Goal: Find specific page/section: Find specific page/section

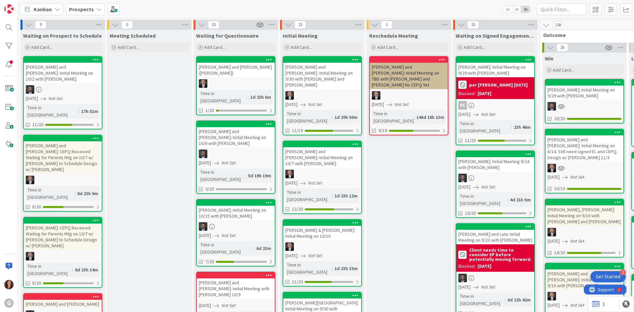
click at [79, 11] on b "Prospects" at bounding box center [81, 9] width 25 height 7
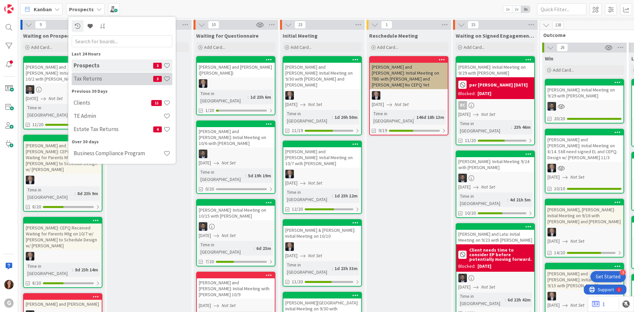
click at [94, 80] on h4 "Tax Returns" at bounding box center [114, 78] width 80 height 7
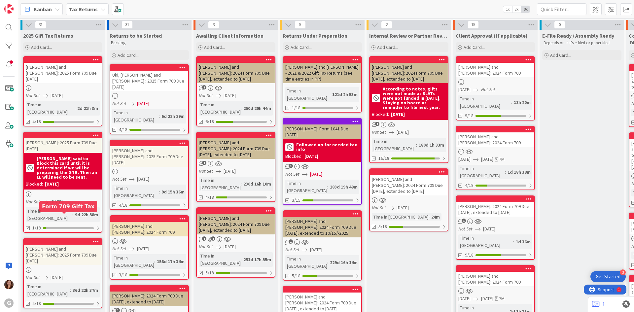
click at [70, 239] on div at bounding box center [64, 241] width 75 height 5
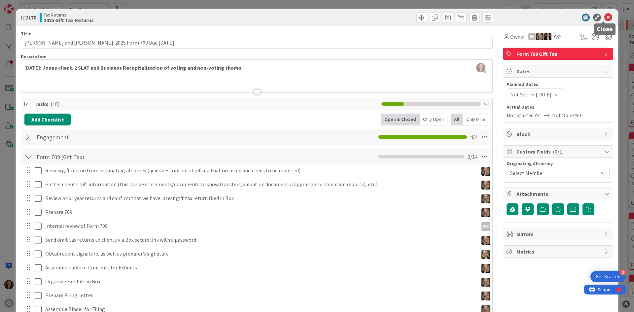
click at [604, 18] on icon at bounding box center [608, 18] width 8 height 8
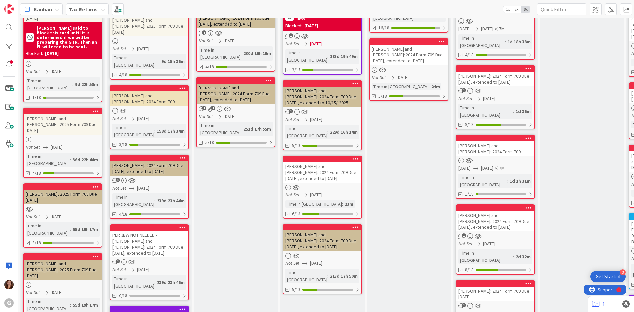
scroll to position [132, 0]
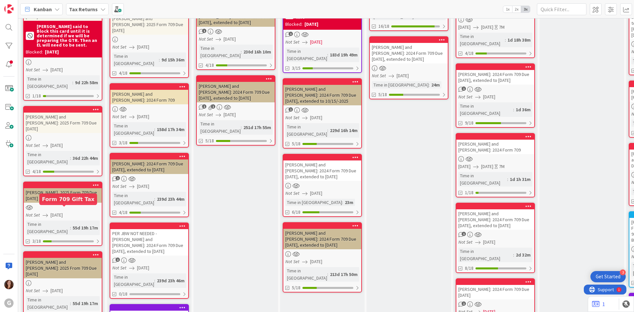
click at [60, 253] on div at bounding box center [64, 255] width 75 height 5
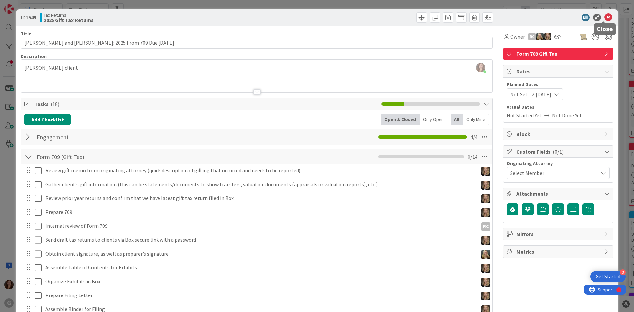
click at [606, 18] on icon at bounding box center [608, 18] width 8 height 8
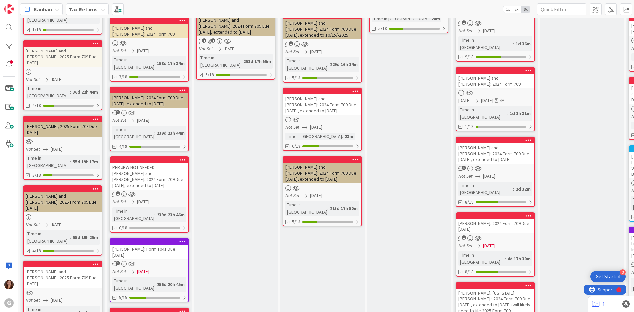
scroll to position [231, 0]
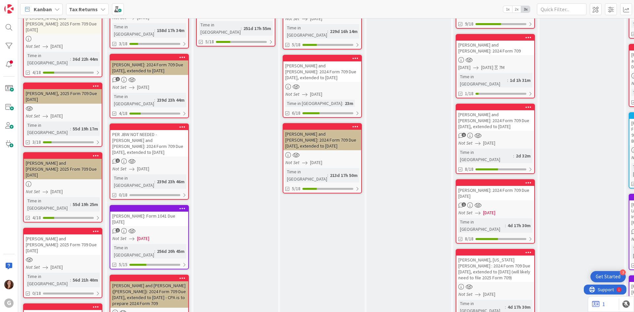
click at [69, 234] on div "[PERSON_NAME] and [PERSON_NAME]: 2025 Form 709 Due [DATE]" at bounding box center [63, 244] width 78 height 20
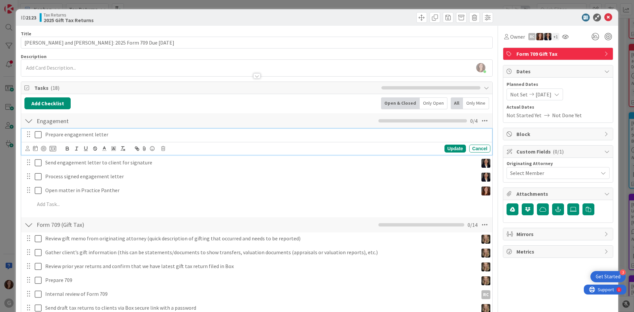
click at [38, 135] on icon at bounding box center [38, 135] width 7 height 8
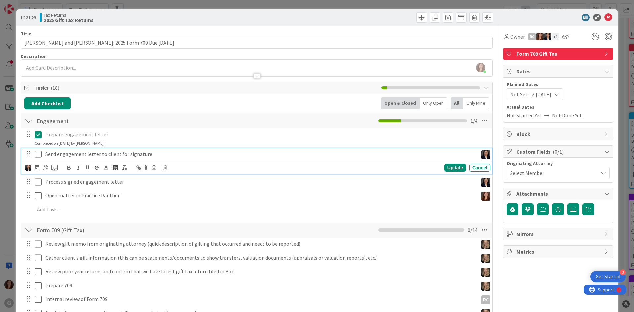
click at [39, 158] on icon at bounding box center [38, 154] width 7 height 8
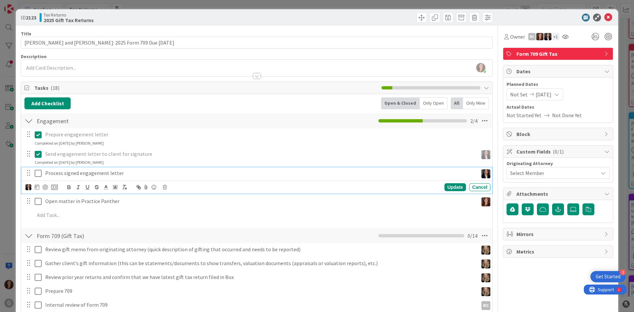
click at [36, 172] on icon at bounding box center [38, 173] width 7 height 8
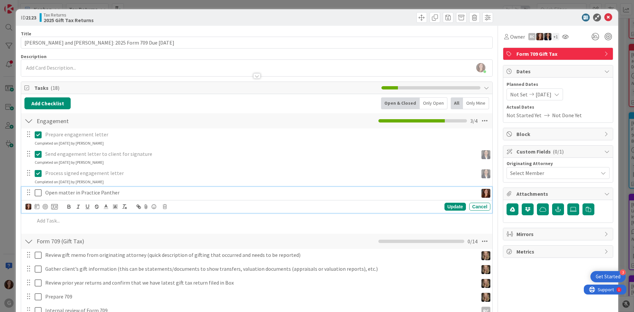
click at [37, 194] on icon at bounding box center [38, 193] width 7 height 8
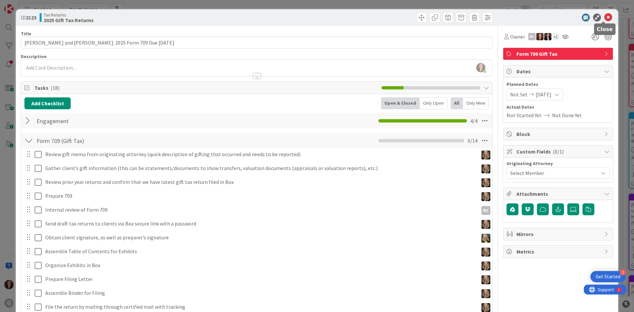
click at [604, 20] on icon at bounding box center [608, 18] width 8 height 8
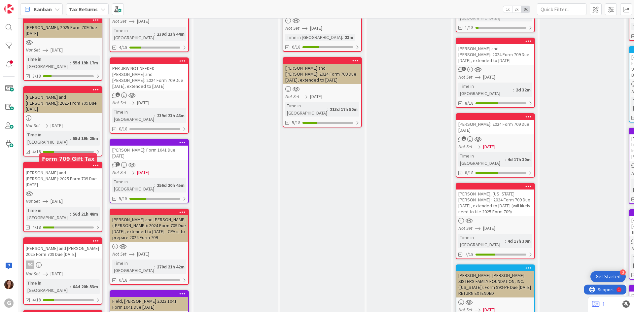
click at [54, 239] on div at bounding box center [64, 241] width 75 height 5
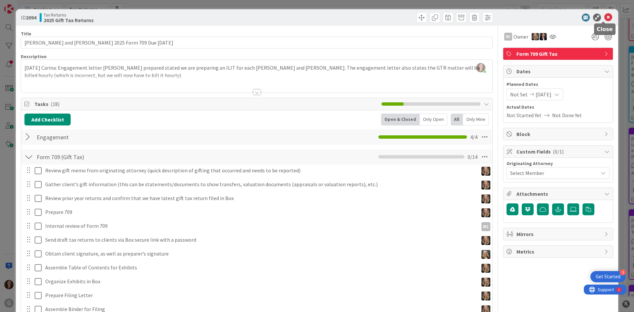
click at [604, 17] on icon at bounding box center [608, 18] width 8 height 8
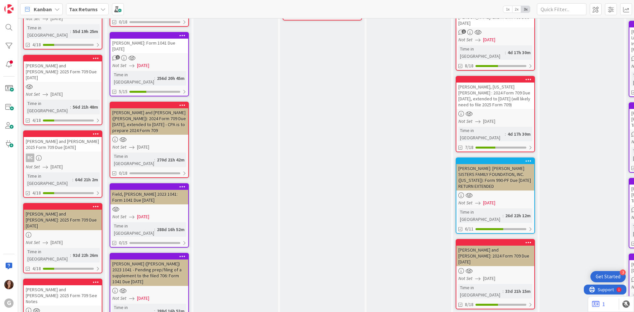
scroll to position [429, 0]
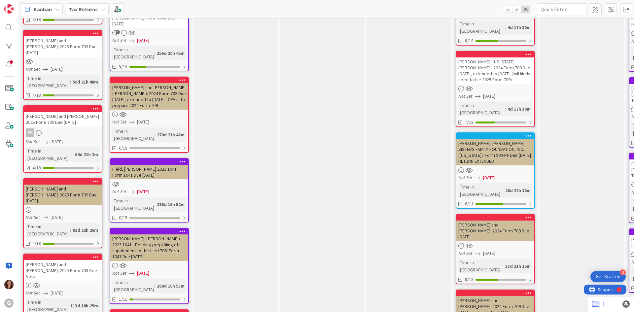
click at [64, 260] on div "[PERSON_NAME] and [PERSON_NAME]: 2025 Form 709 See Notes" at bounding box center [63, 270] width 78 height 20
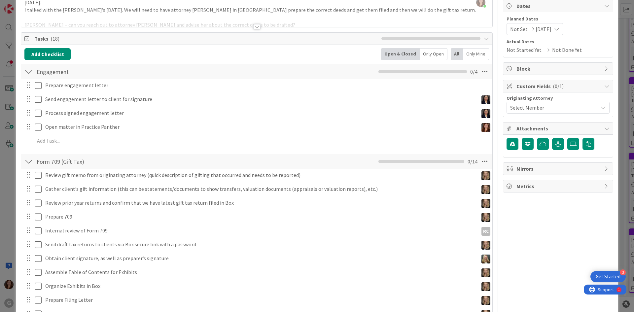
scroll to position [66, 0]
click at [32, 124] on div at bounding box center [28, 126] width 9 height 10
click at [34, 127] on div at bounding box center [33, 127] width 18 height 12
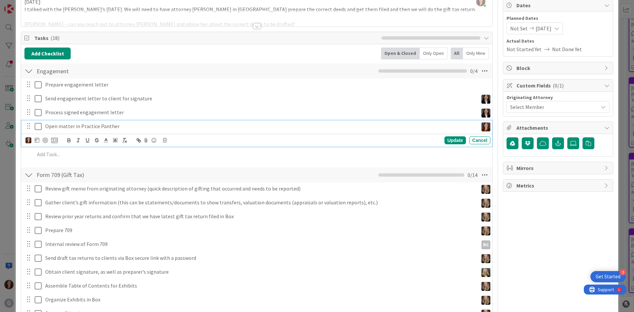
click at [39, 125] on icon at bounding box center [38, 127] width 7 height 8
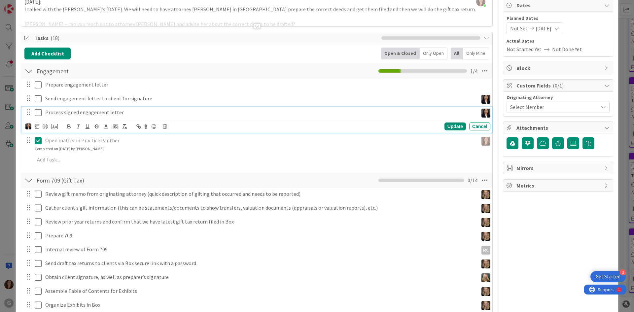
click at [37, 112] on icon at bounding box center [38, 113] width 7 height 8
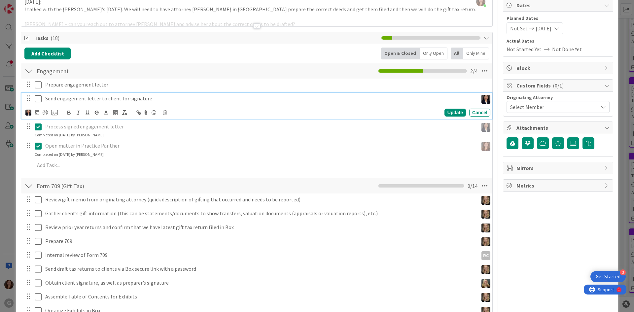
click at [40, 103] on button at bounding box center [39, 98] width 8 height 11
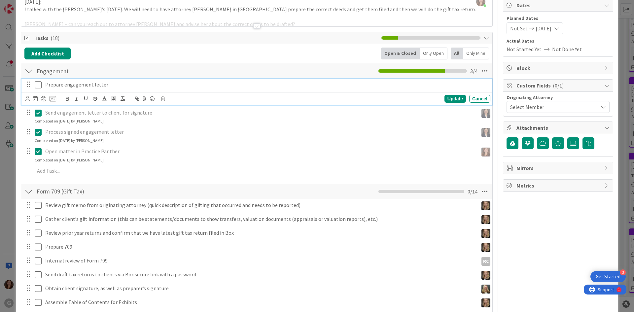
click at [37, 84] on icon at bounding box center [38, 85] width 7 height 8
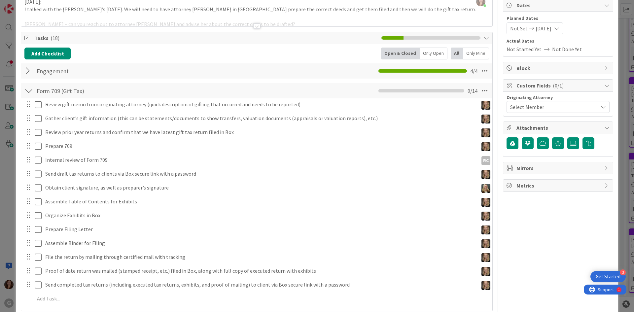
scroll to position [0, 0]
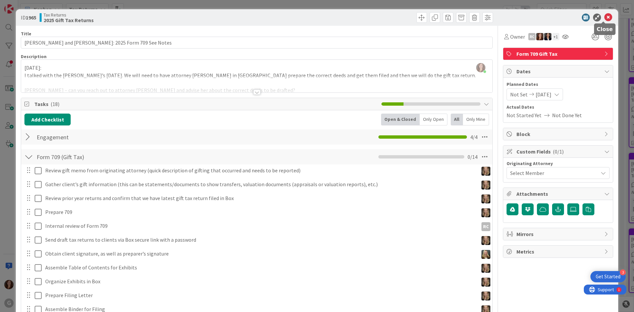
click at [604, 14] on icon at bounding box center [608, 18] width 8 height 8
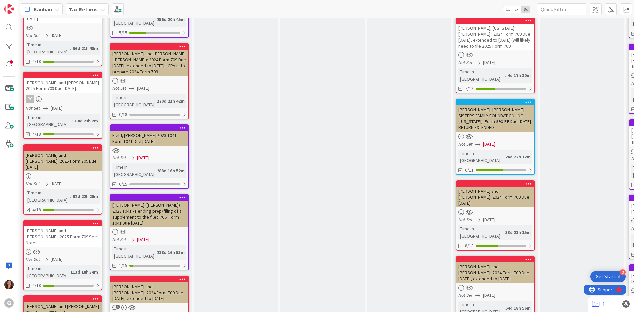
scroll to position [462, 0]
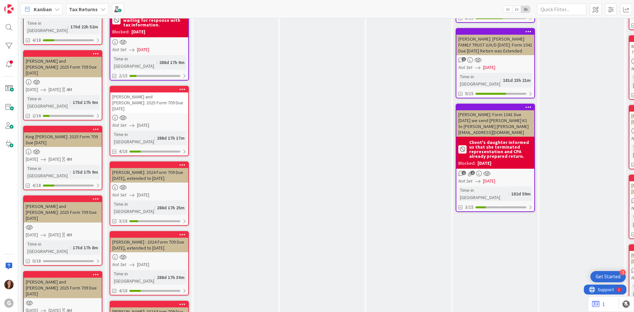
scroll to position [1024, 0]
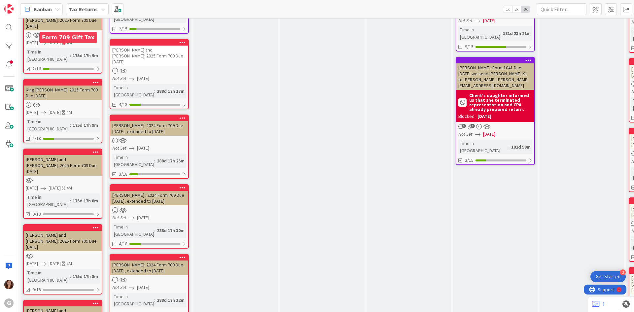
click at [62, 226] on div at bounding box center [64, 228] width 75 height 5
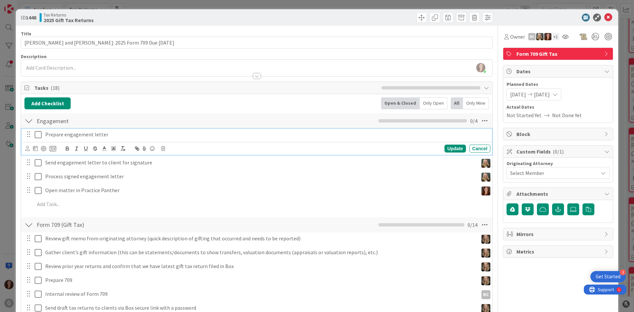
click at [36, 135] on icon at bounding box center [38, 135] width 7 height 8
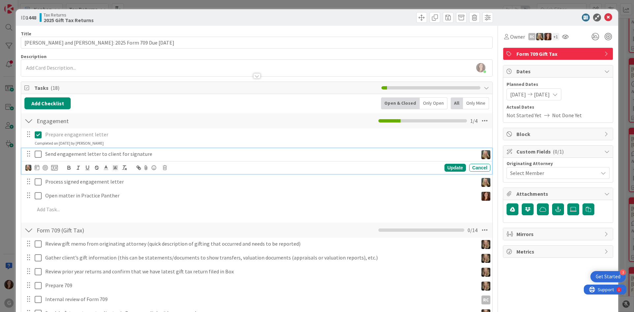
click at [37, 159] on button at bounding box center [39, 154] width 8 height 11
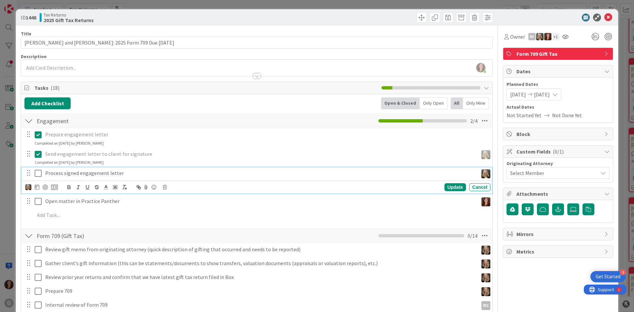
click at [39, 177] on icon at bounding box center [38, 173] width 7 height 8
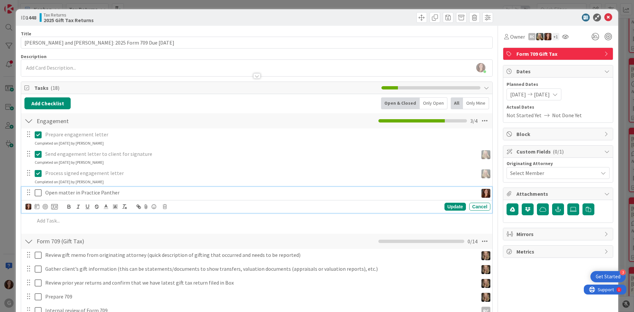
click at [36, 196] on icon at bounding box center [38, 193] width 7 height 8
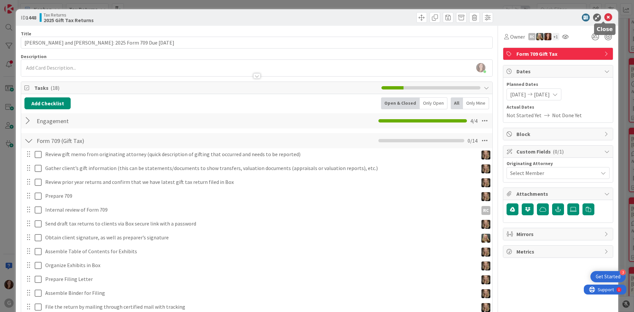
click at [604, 21] on div at bounding box center [603, 22] width 4 height 2
click at [604, 19] on icon at bounding box center [608, 18] width 8 height 8
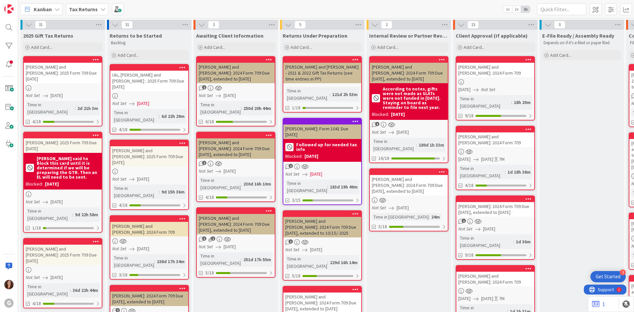
click at [71, 8] on b "Tax Returns" at bounding box center [83, 9] width 29 height 7
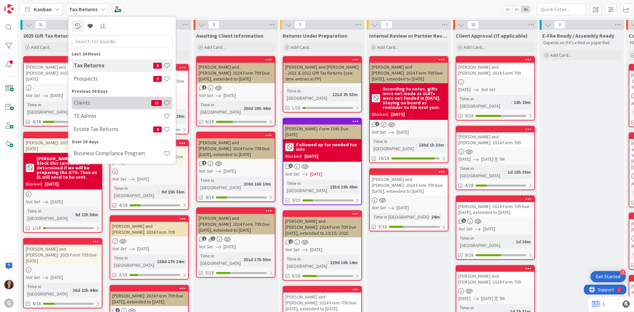
click at [77, 104] on h4 "Clients" at bounding box center [113, 102] width 78 height 7
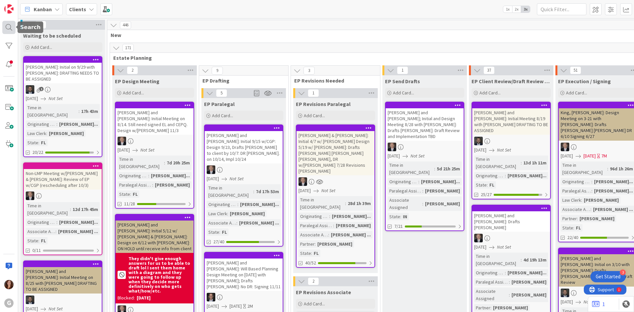
drag, startPoint x: 10, startPoint y: 27, endPoint x: 14, endPoint y: 27, distance: 4.7
click at [9, 27] on div at bounding box center [8, 27] width 13 height 13
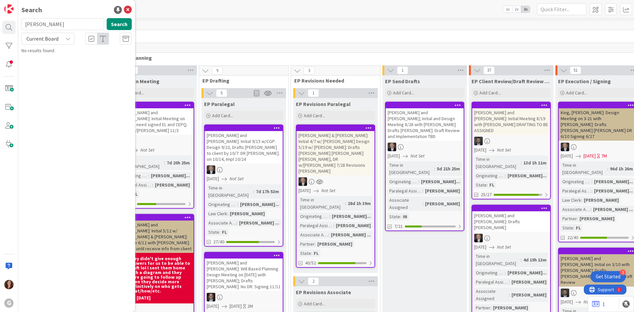
click at [61, 26] on input "[PERSON_NAME]" at bounding box center [62, 24] width 83 height 12
drag, startPoint x: 61, startPoint y: 26, endPoint x: 32, endPoint y: 25, distance: 29.7
click at [32, 25] on input "[PERSON_NAME]" at bounding box center [62, 24] width 83 height 12
type input "green"
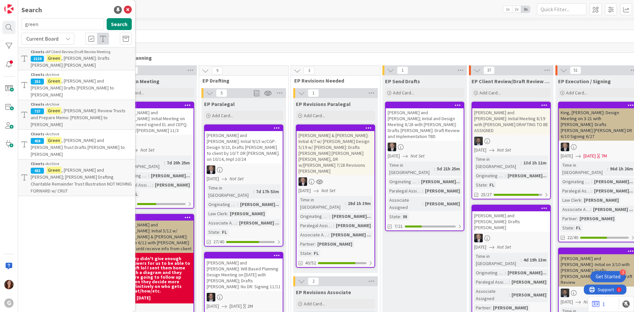
click at [67, 51] on div "Clients › AP Client Review/Draft Review Meeting" at bounding box center [81, 52] width 101 height 6
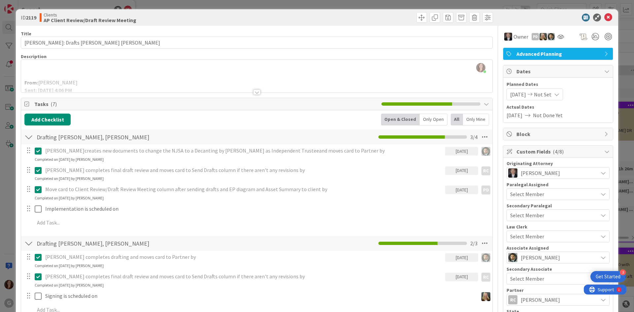
click at [212, 75] on div "From: [PERSON_NAME] Sent: [DATE] 4:06 PM To: '[PERSON_NAME]' < [EMAIL_ADDRESS][…" at bounding box center [256, 78] width 471 height 30
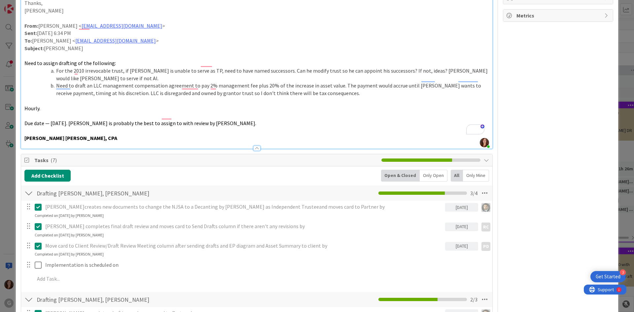
scroll to position [462, 0]
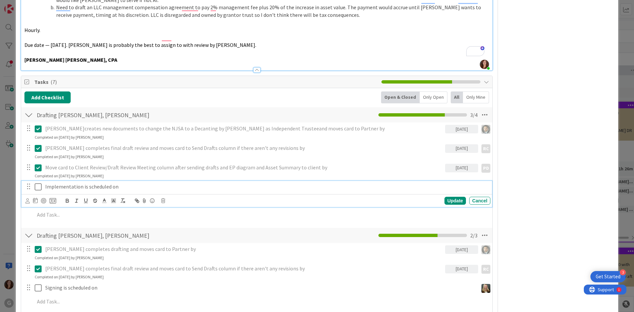
click at [91, 183] on p "Implementation is scheduled on" at bounding box center [266, 187] width 443 height 8
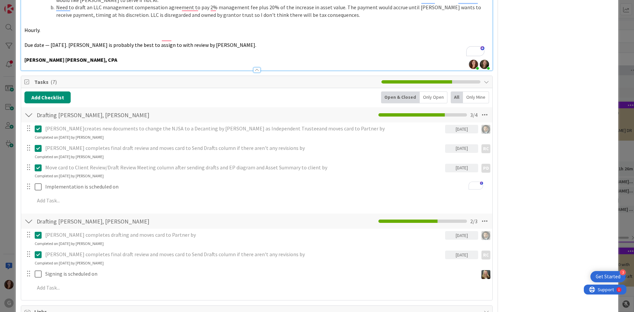
click at [323, 204] on div "Add Checklist Open & Closed Only Open All Only Mine Drafting [PERSON_NAME], [PE…" at bounding box center [256, 193] width 465 height 205
click at [241, 186] on div "[PERSON_NAME] creates new documents to change the NJSA to a Decanting by [PERSO…" at bounding box center [256, 166] width 465 height 87
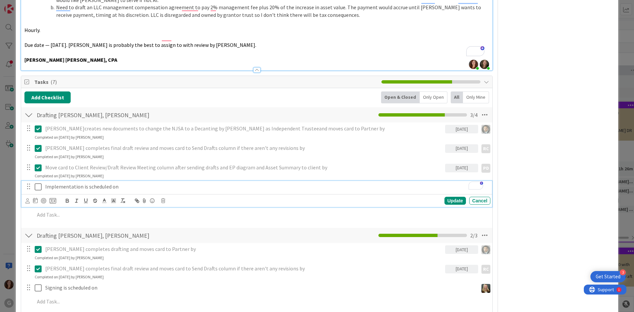
click at [113, 183] on p "Implementation is scheduled on" at bounding box center [266, 187] width 443 height 8
click at [27, 198] on icon at bounding box center [27, 200] width 4 height 5
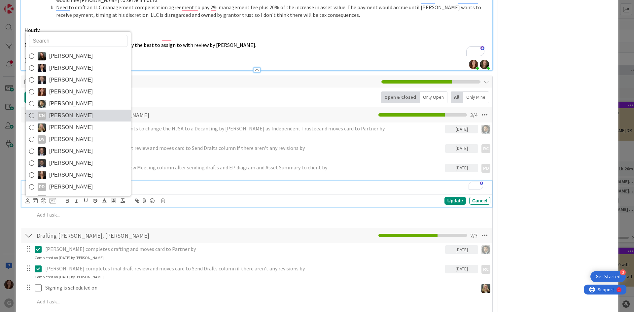
click at [33, 111] on icon at bounding box center [31, 116] width 5 height 10
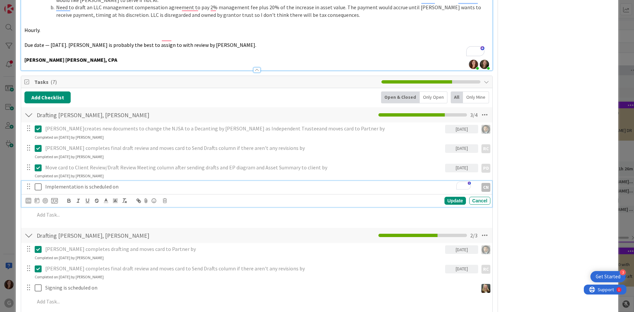
click at [267, 231] on div "Drafting [PERSON_NAME], [PERSON_NAME] Checklist Name 21 / 64 Drafting [PERSON_N…" at bounding box center [256, 235] width 471 height 15
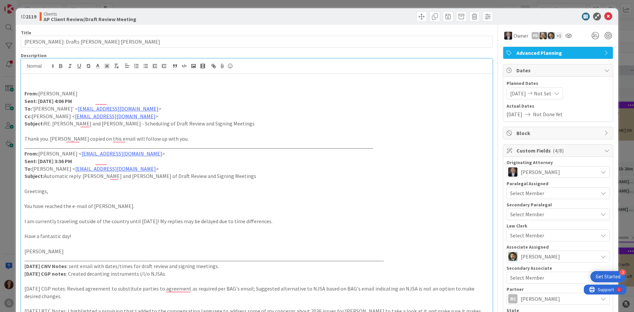
scroll to position [0, 0]
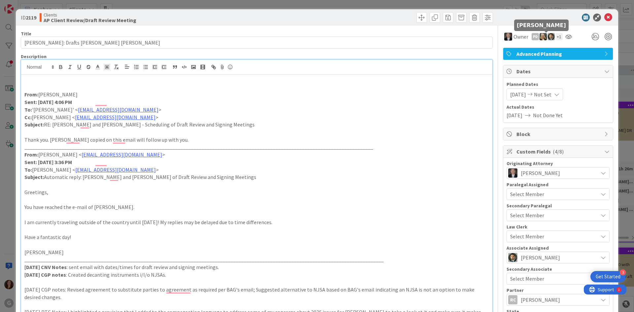
click at [548, 38] on img at bounding box center [551, 36] width 7 height 7
click at [556, 36] on div "+ 1" at bounding box center [559, 36] width 7 height 7
click at [506, 12] on div "ID 2119 Clients AP Client Review/Draft Review Meeting" at bounding box center [317, 17] width 602 height 17
click at [604, 15] on icon at bounding box center [608, 18] width 8 height 8
